Goal: Task Accomplishment & Management: Manage account settings

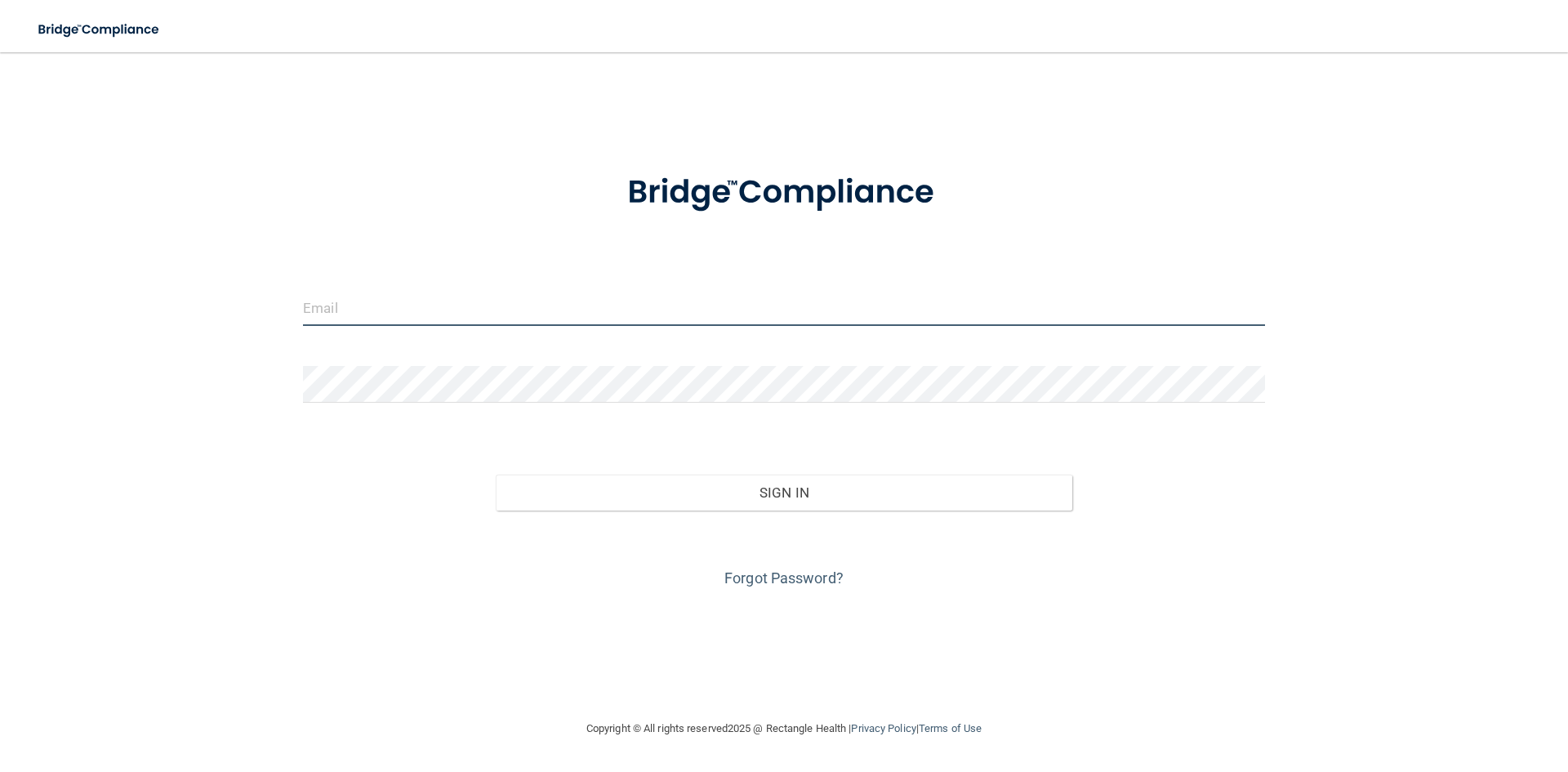
type input "[PERSON_NAME][EMAIL_ADDRESS][DOMAIN_NAME]"
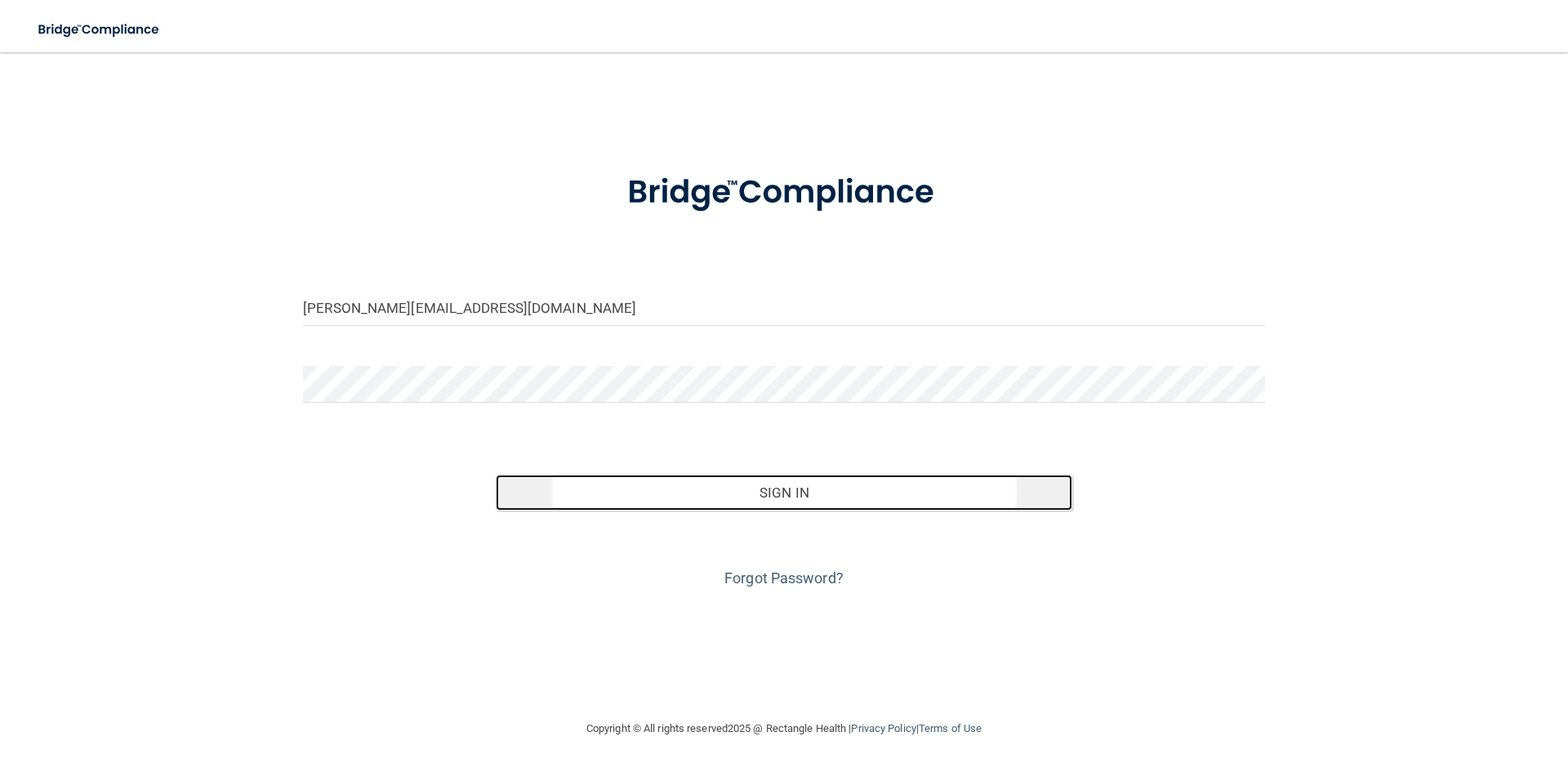
click at [760, 493] on button "Sign In" at bounding box center [784, 493] width 577 height 36
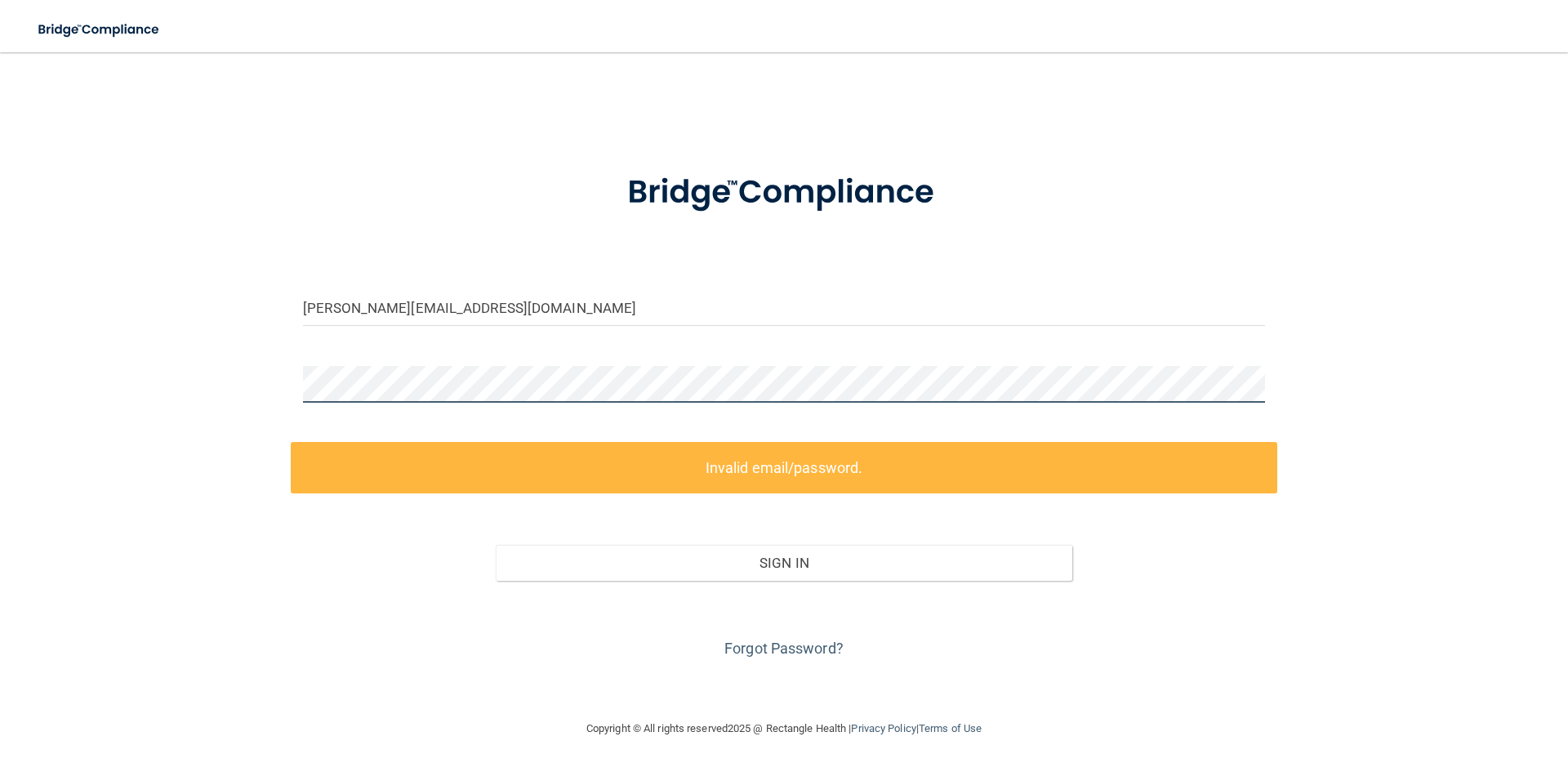
click at [0, 372] on main "[PERSON_NAME][EMAIL_ADDRESS][DOMAIN_NAME] Invalid email/password. You don't hav…" at bounding box center [784, 412] width 1568 height 719
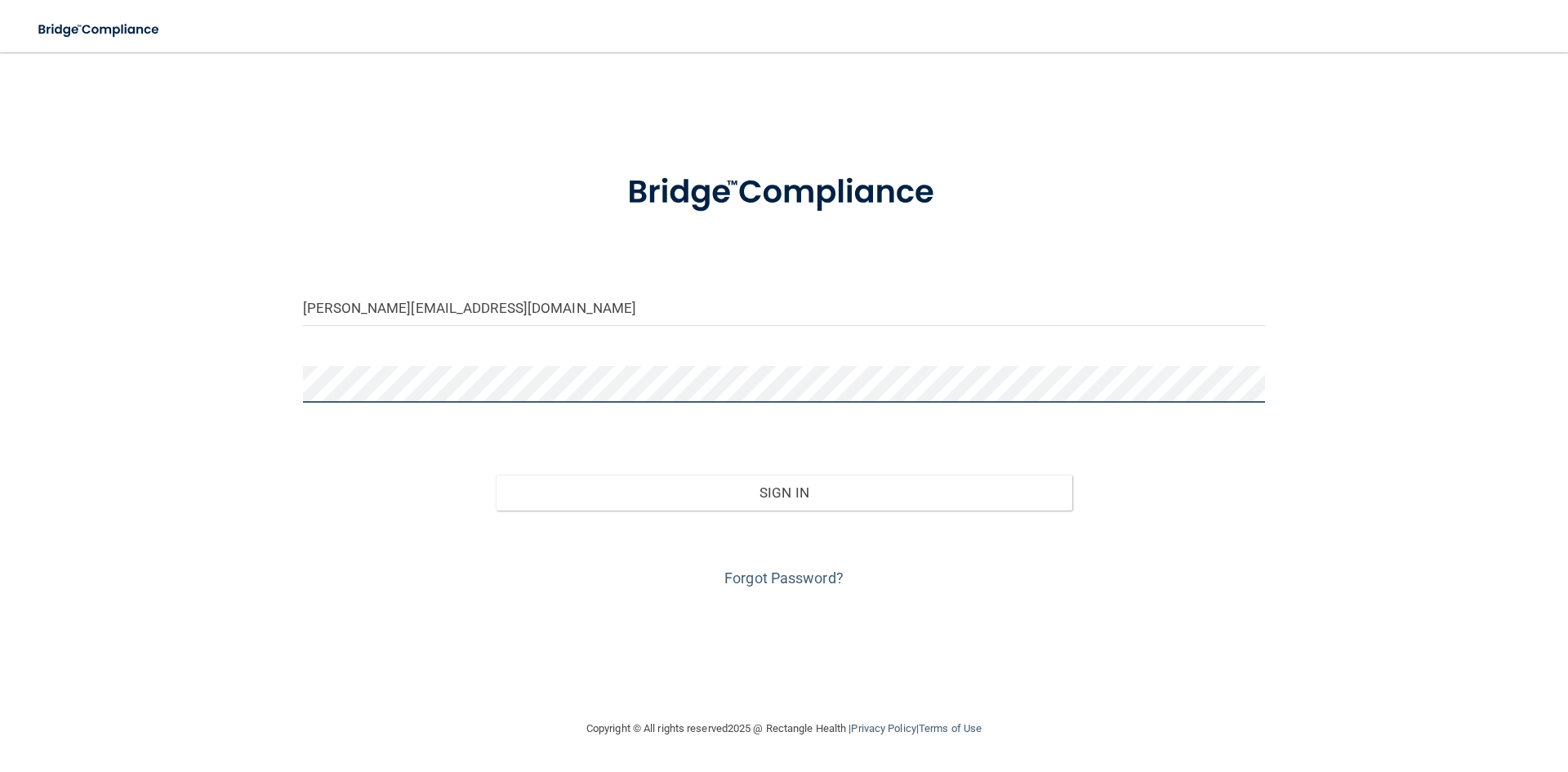
click at [495, 474] on button "Sign In" at bounding box center [784, 493] width 577 height 36
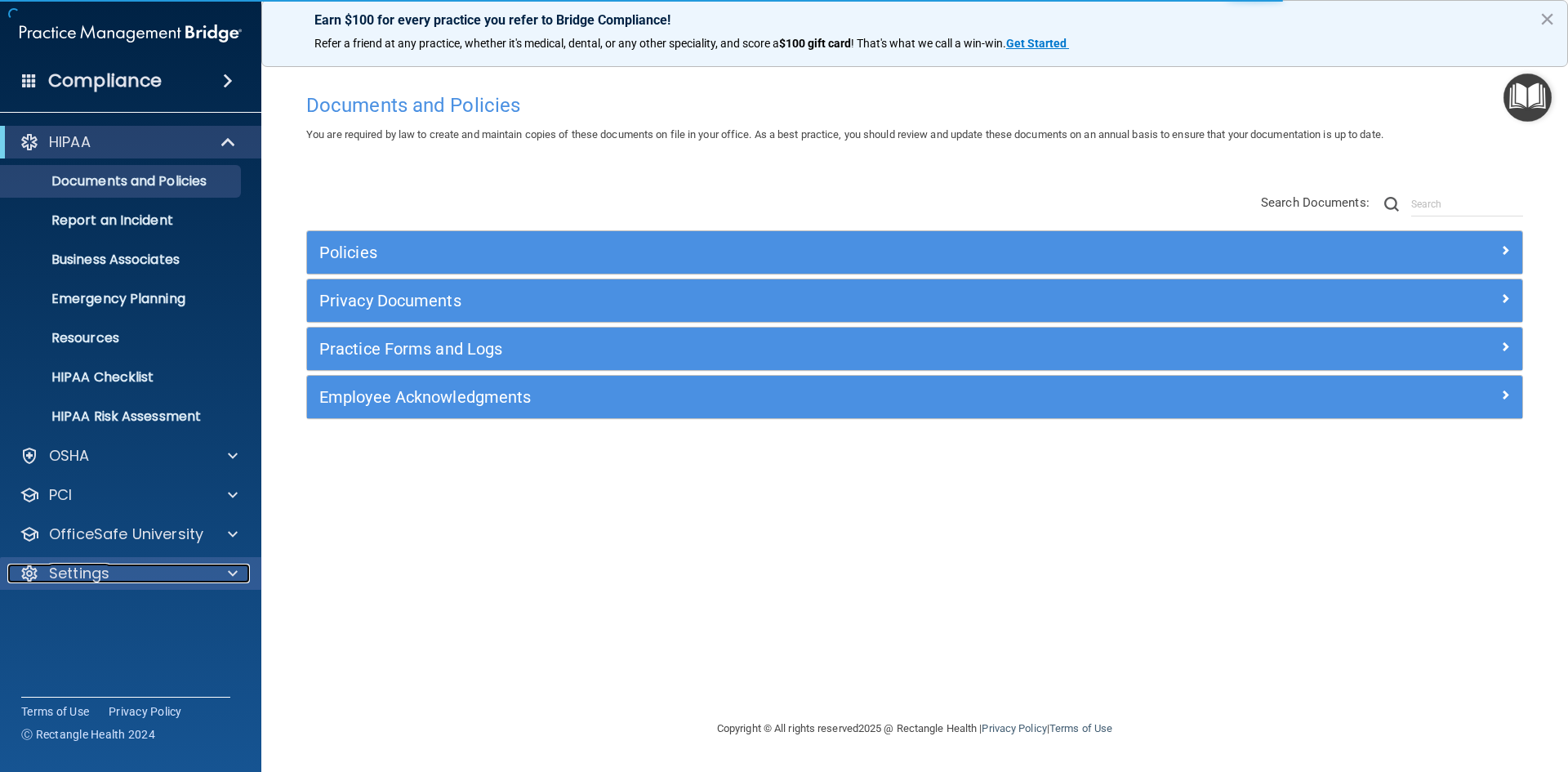
click at [210, 581] on div at bounding box center [230, 573] width 41 height 20
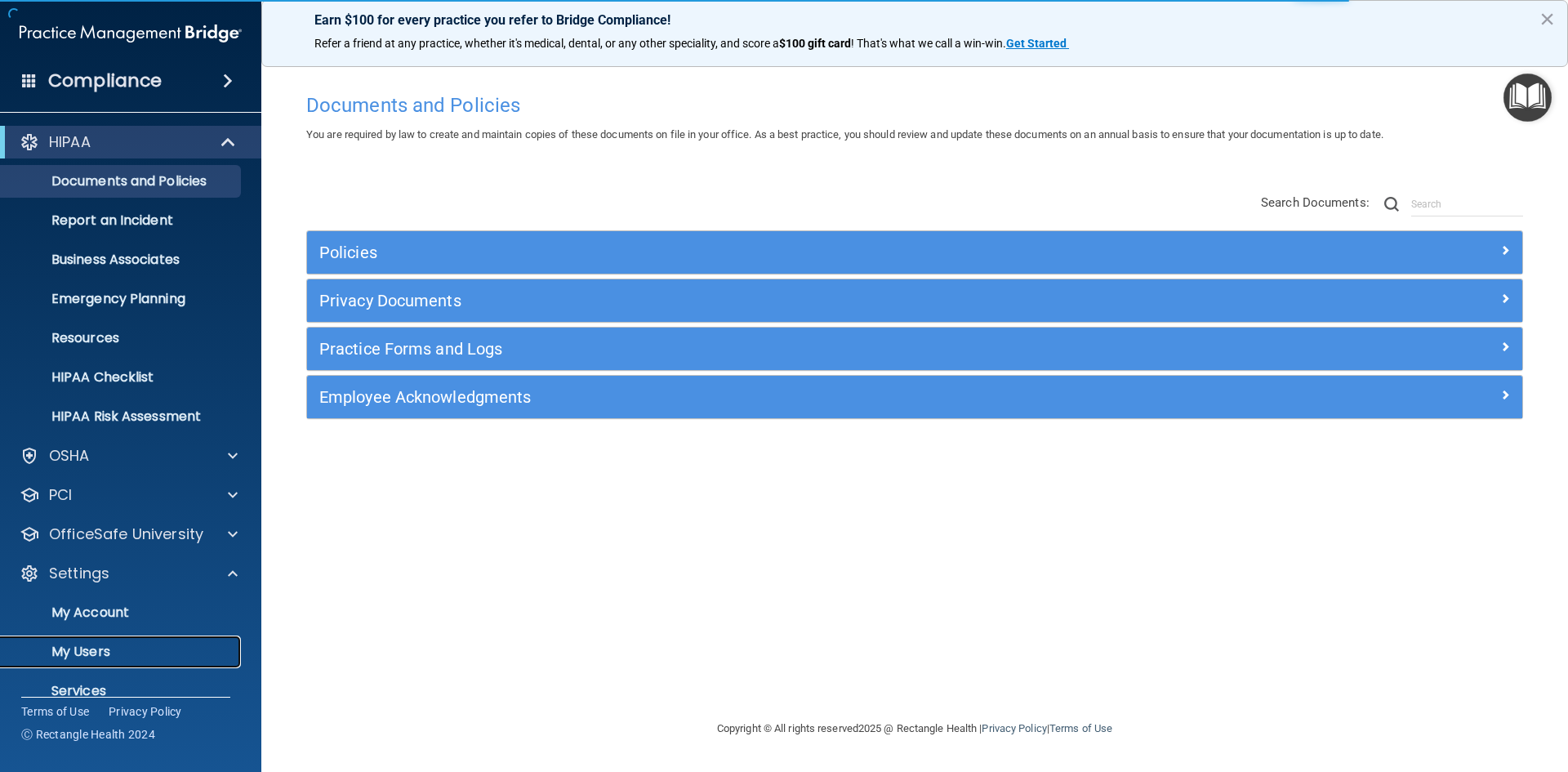
click at [115, 643] on p "My Users" at bounding box center [122, 651] width 223 height 16
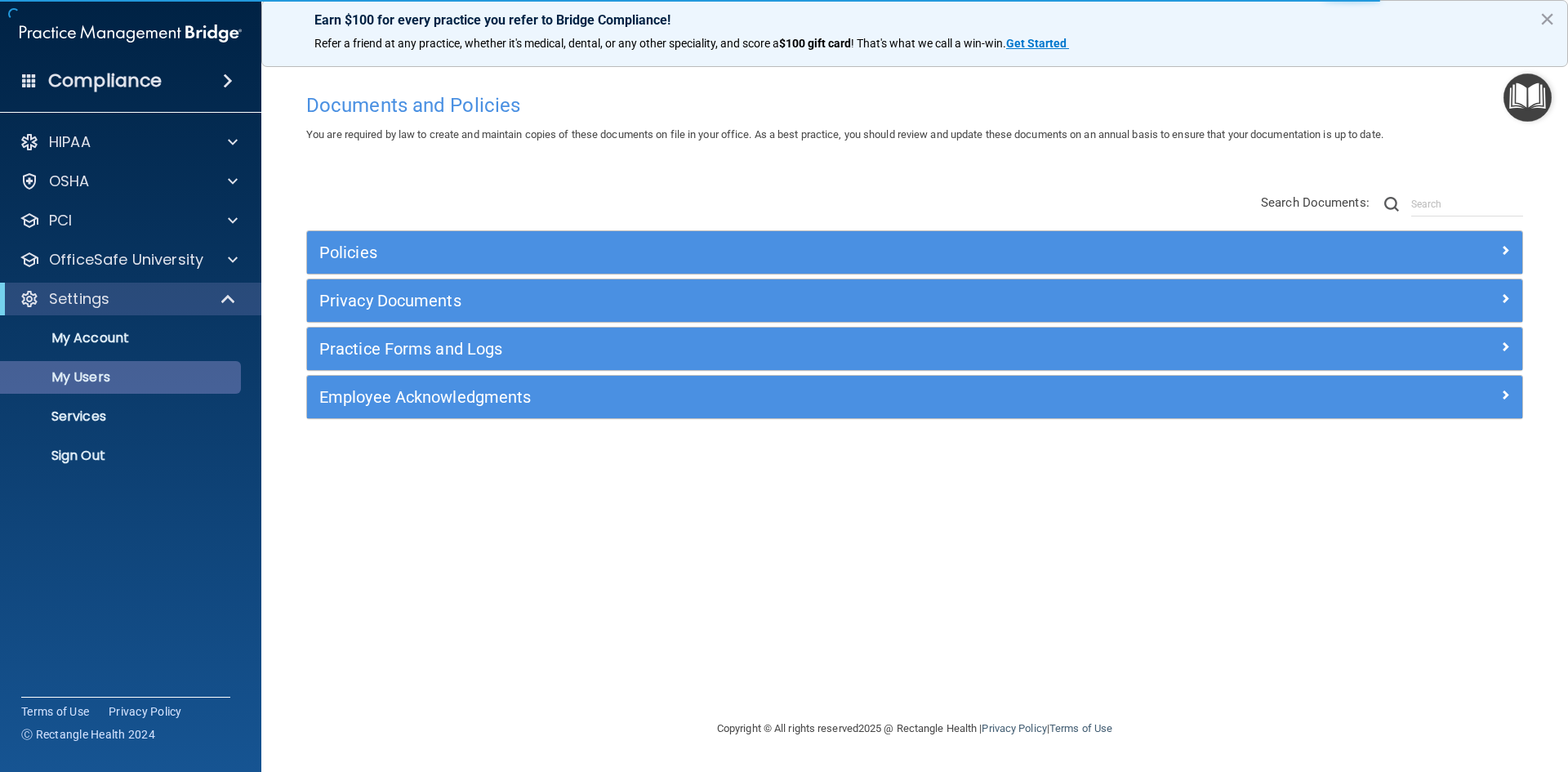
select select "20"
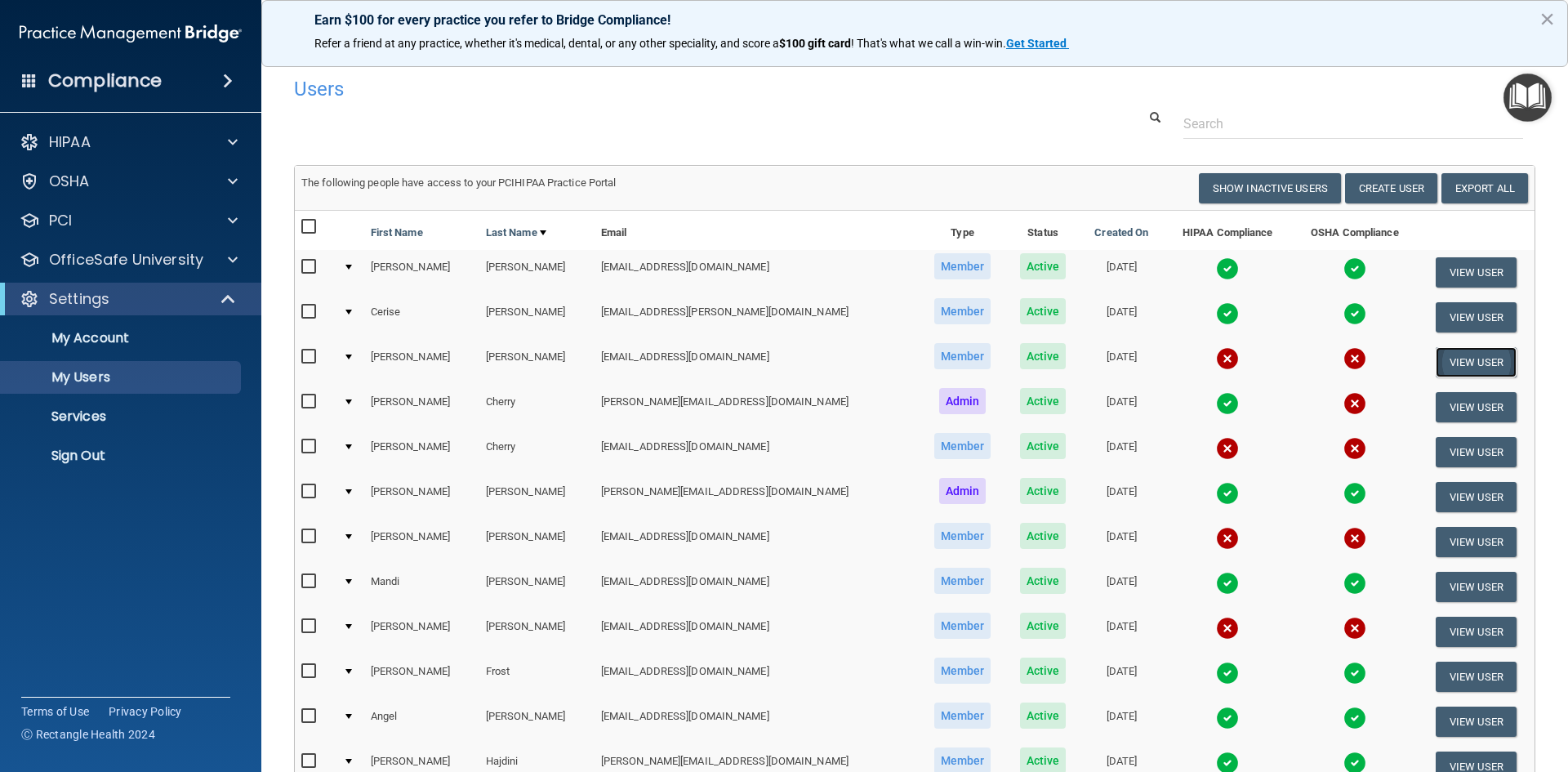
click at [1446, 356] on button "View User" at bounding box center [1475, 362] width 81 height 30
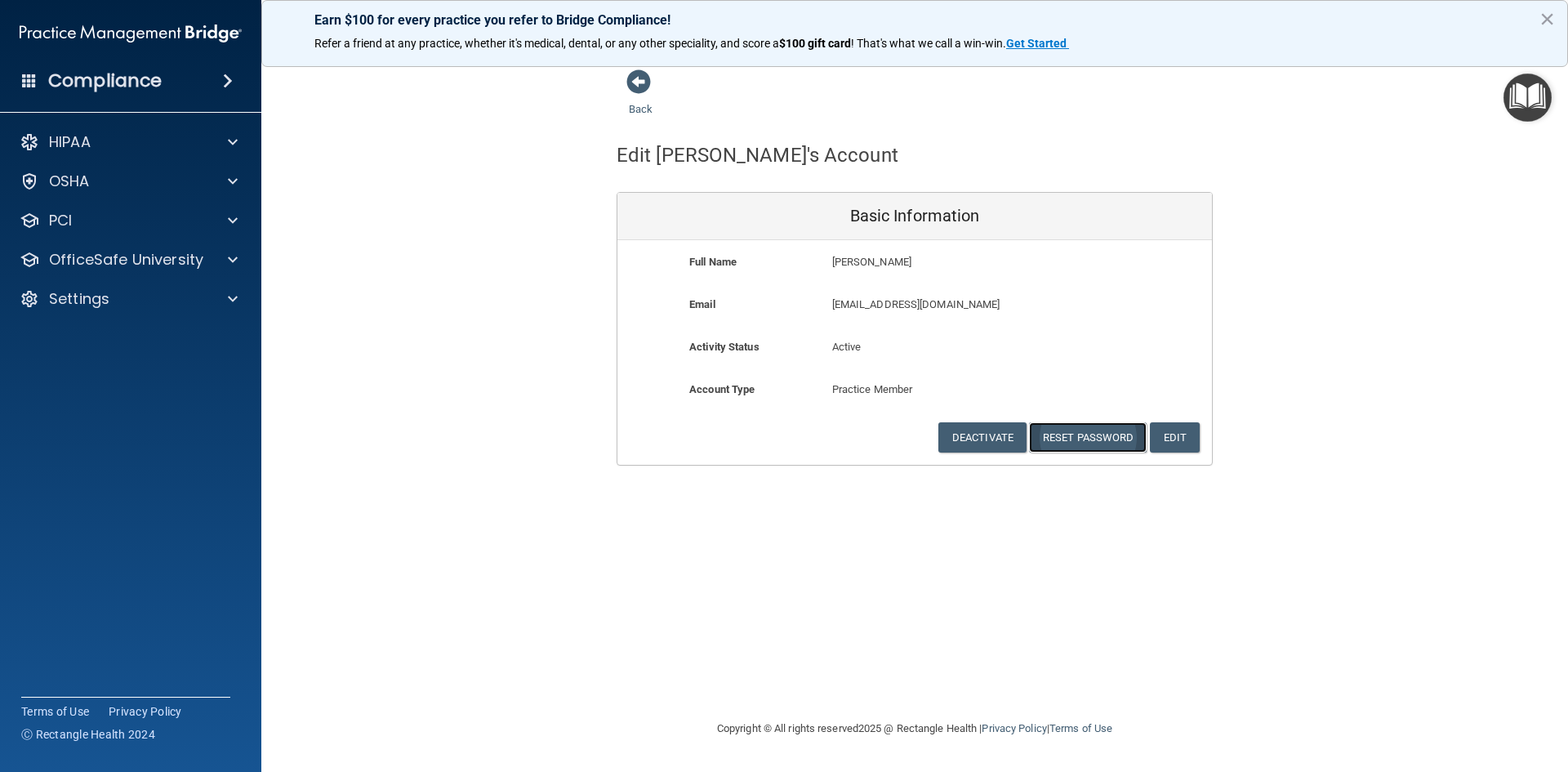
click at [1099, 437] on button "Reset Password" at bounding box center [1088, 436] width 118 height 30
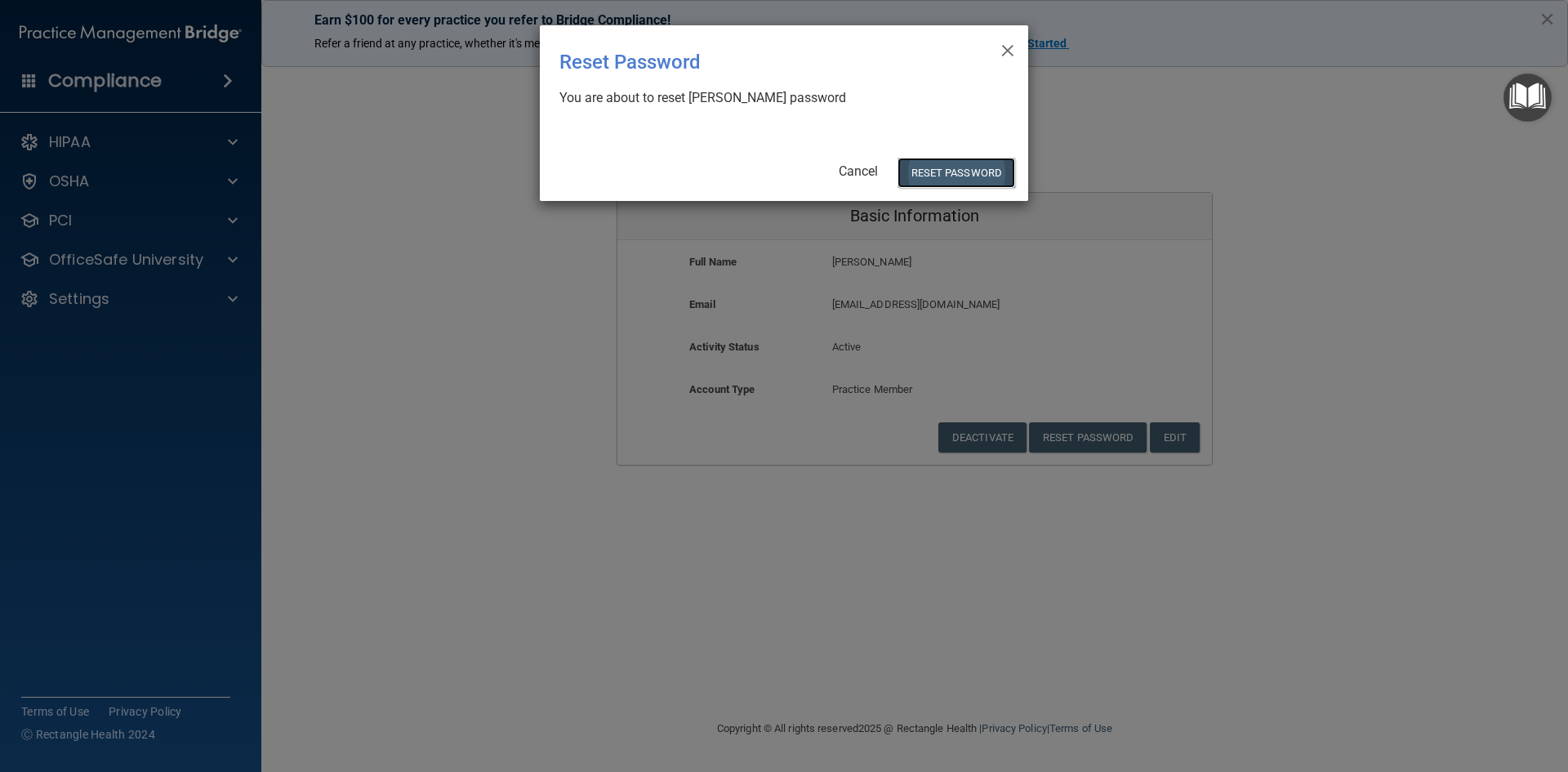
click at [914, 173] on button "Reset Password" at bounding box center [956, 172] width 118 height 30
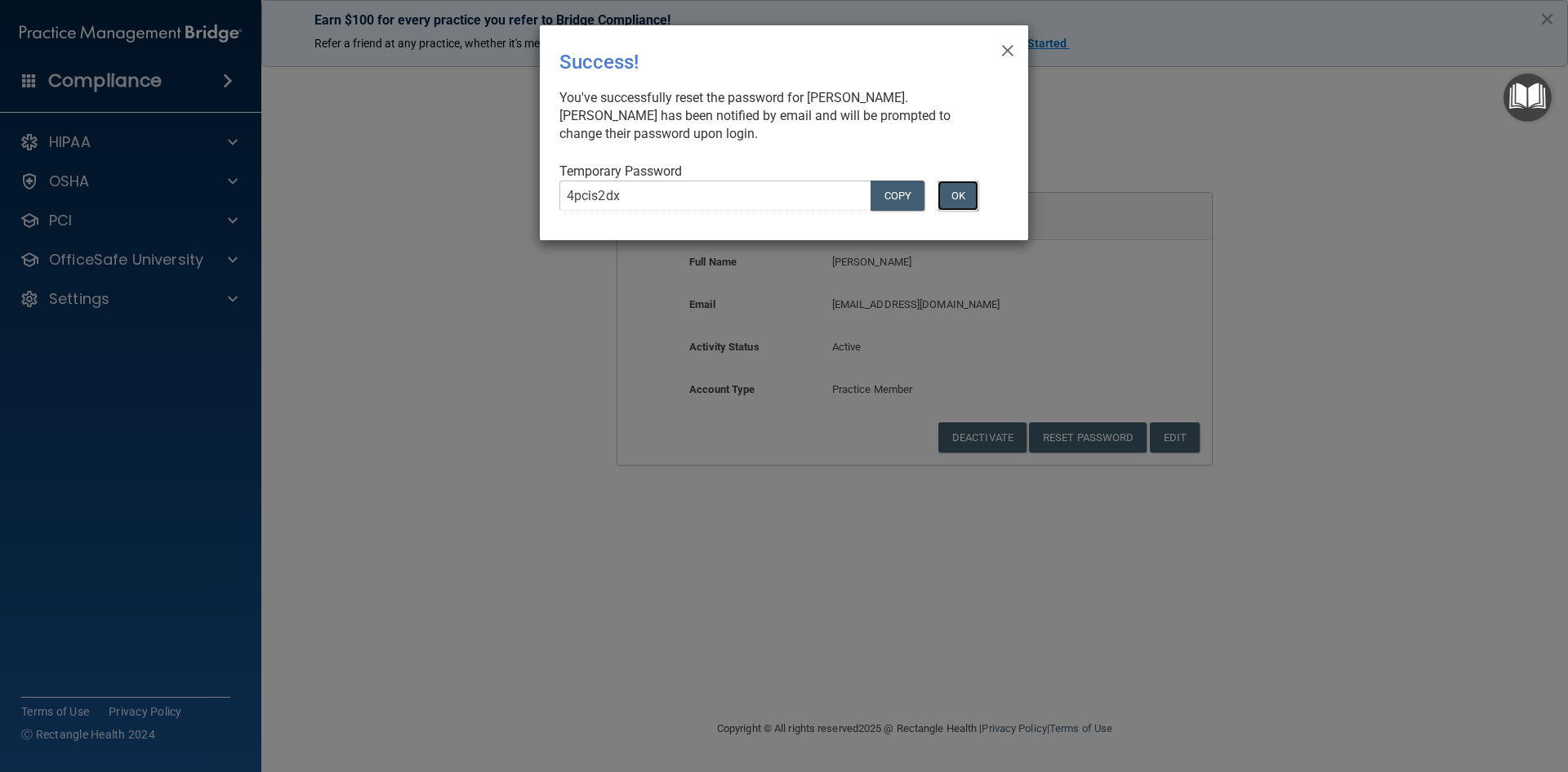
click at [959, 195] on button "OK" at bounding box center [957, 195] width 41 height 30
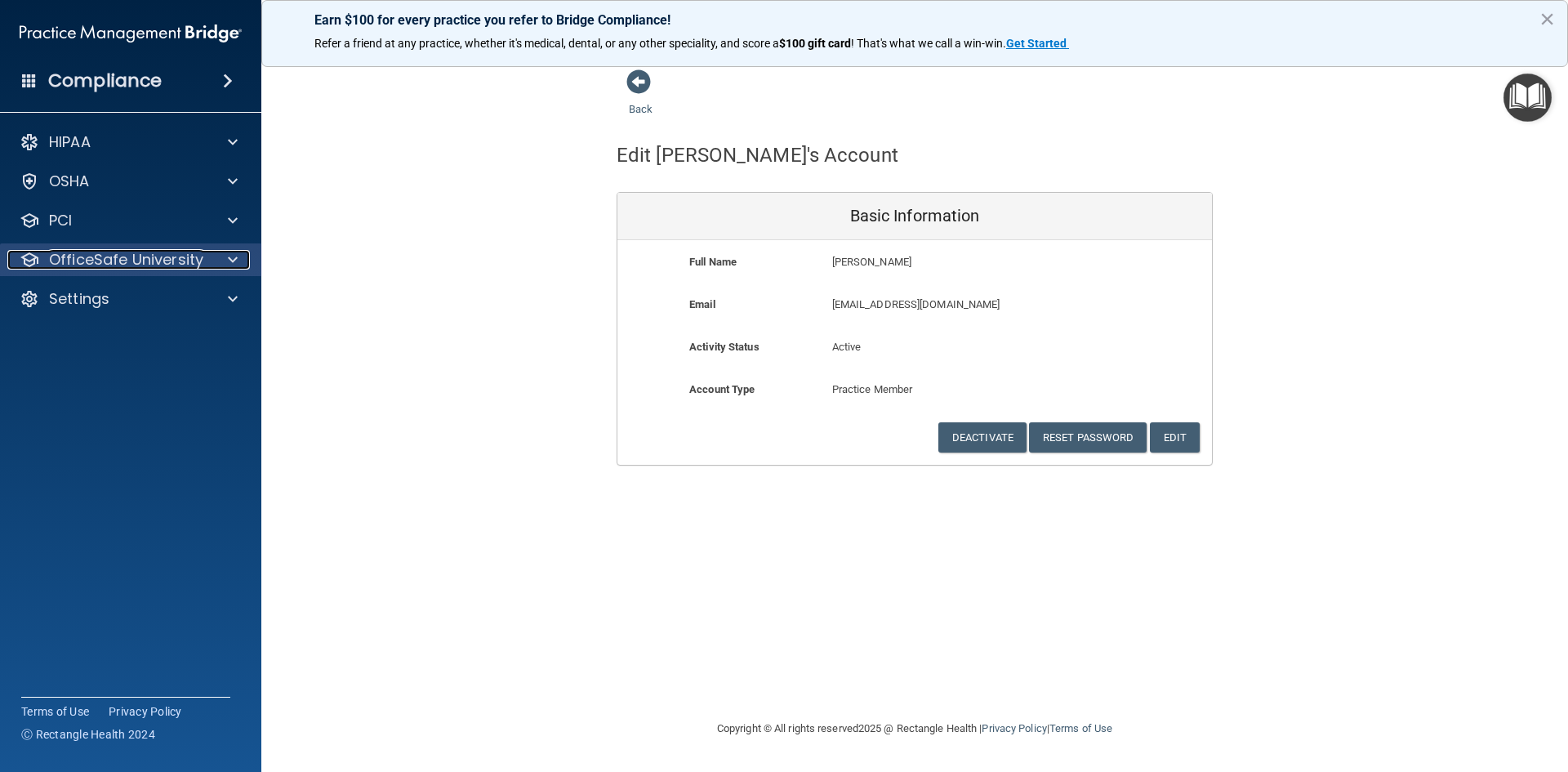
click at [220, 258] on div at bounding box center [230, 259] width 41 height 20
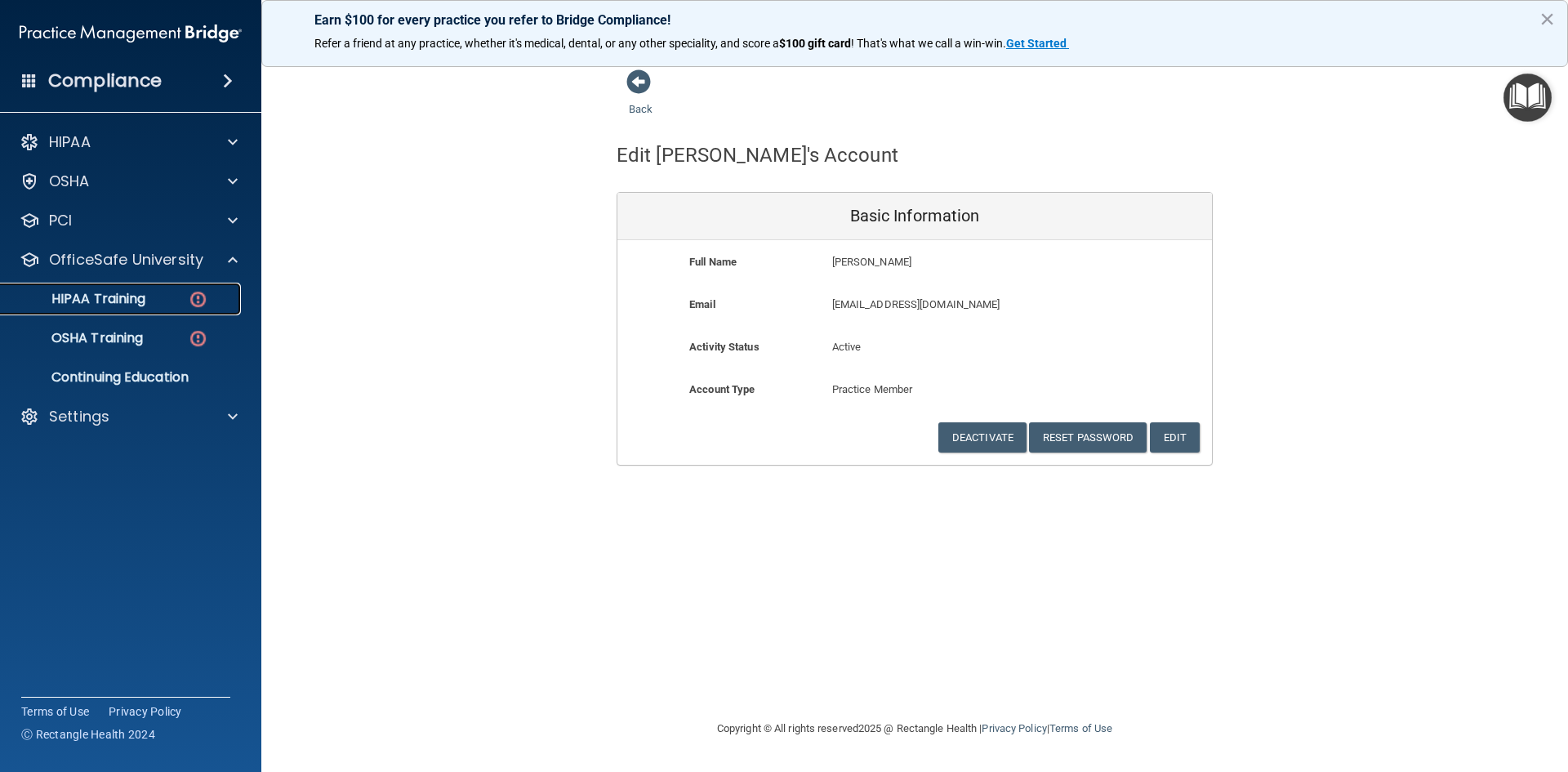
click at [113, 298] on p "HIPAA Training" at bounding box center [78, 298] width 135 height 16
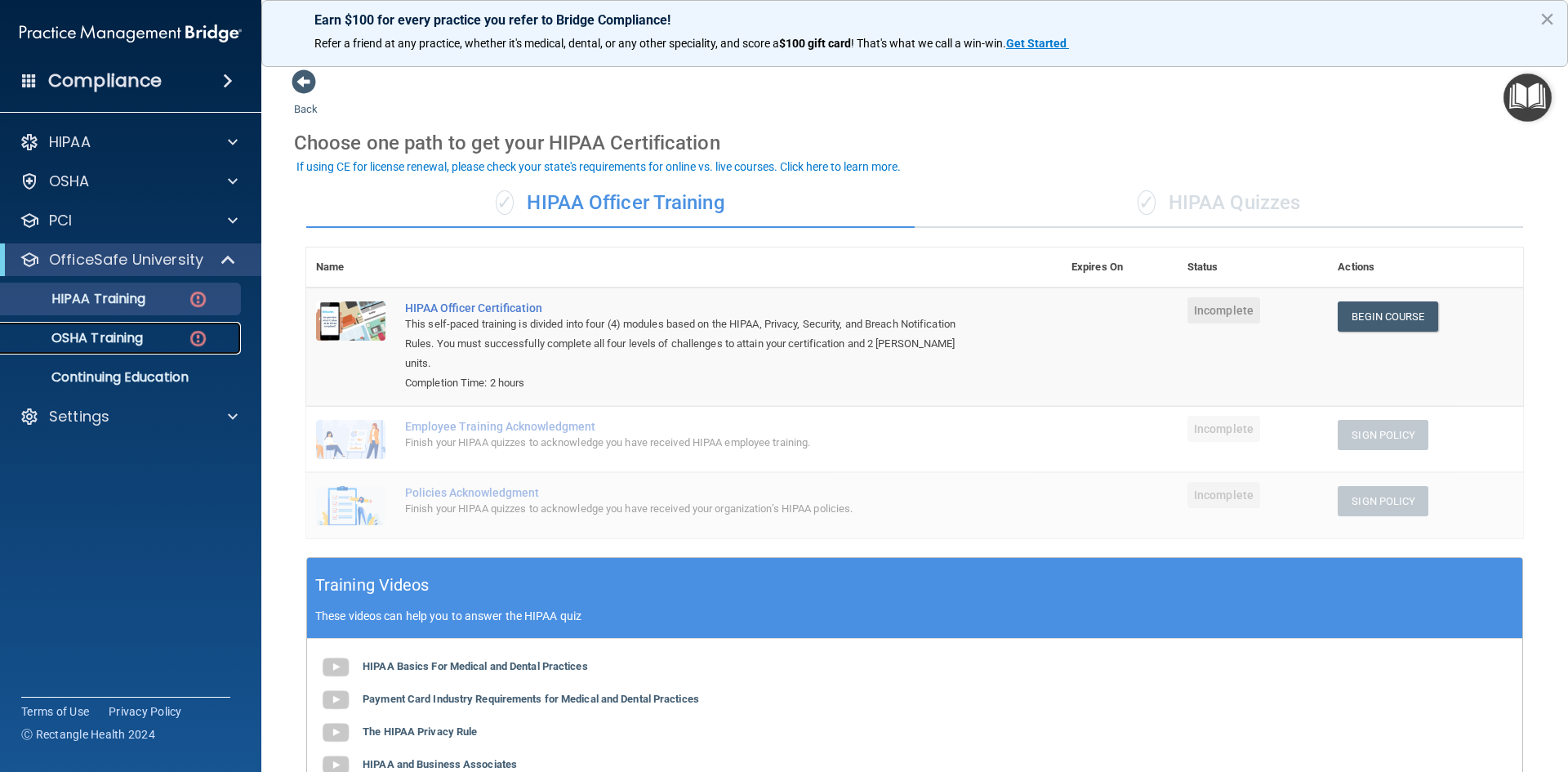
click at [191, 340] on img at bounding box center [198, 338] width 21 height 21
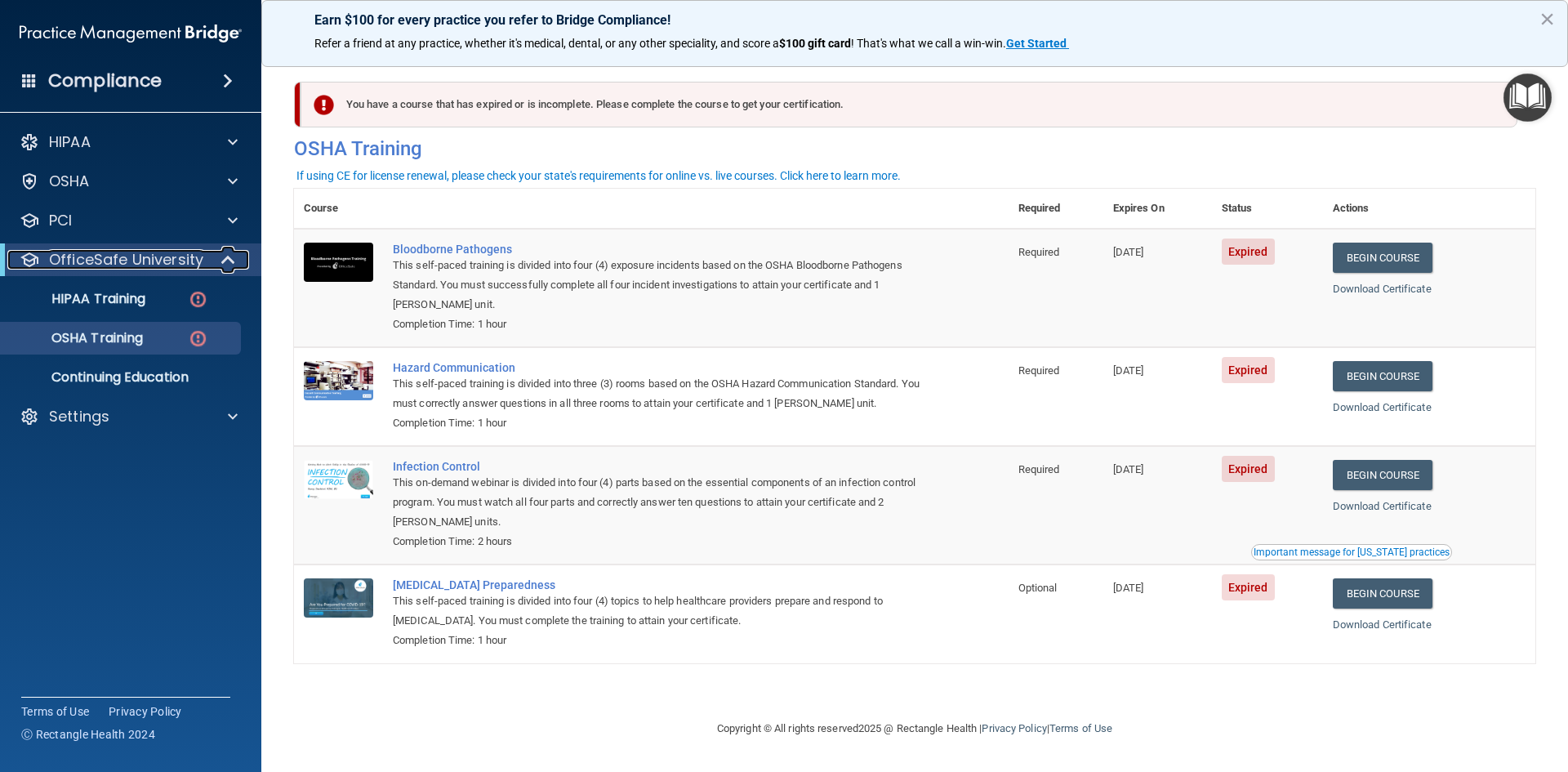
click at [118, 269] on p "OfficeSafe University" at bounding box center [126, 259] width 154 height 20
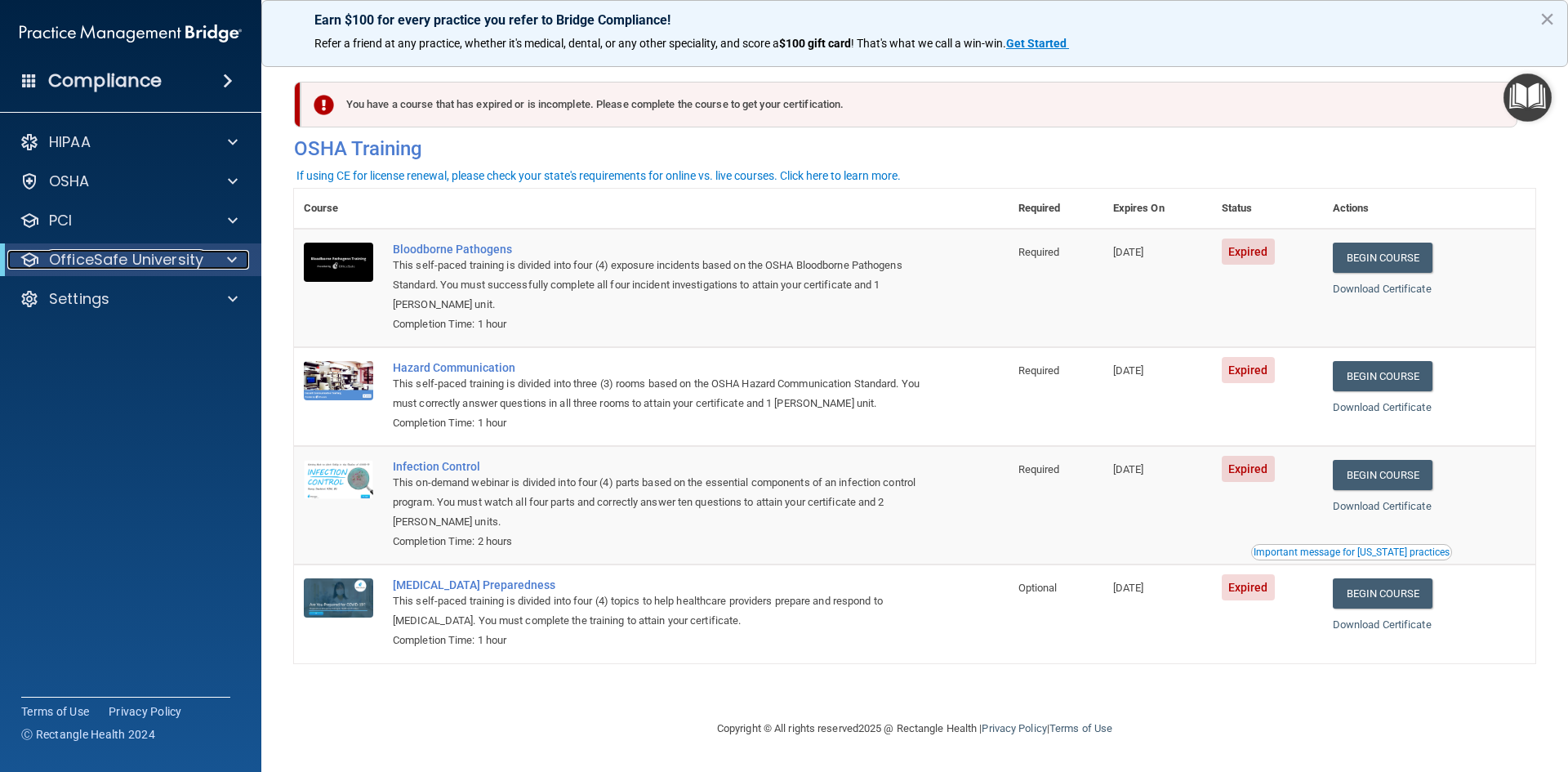
click at [118, 269] on p "OfficeSafe University" at bounding box center [126, 259] width 154 height 20
